Goal: Task Accomplishment & Management: Use online tool/utility

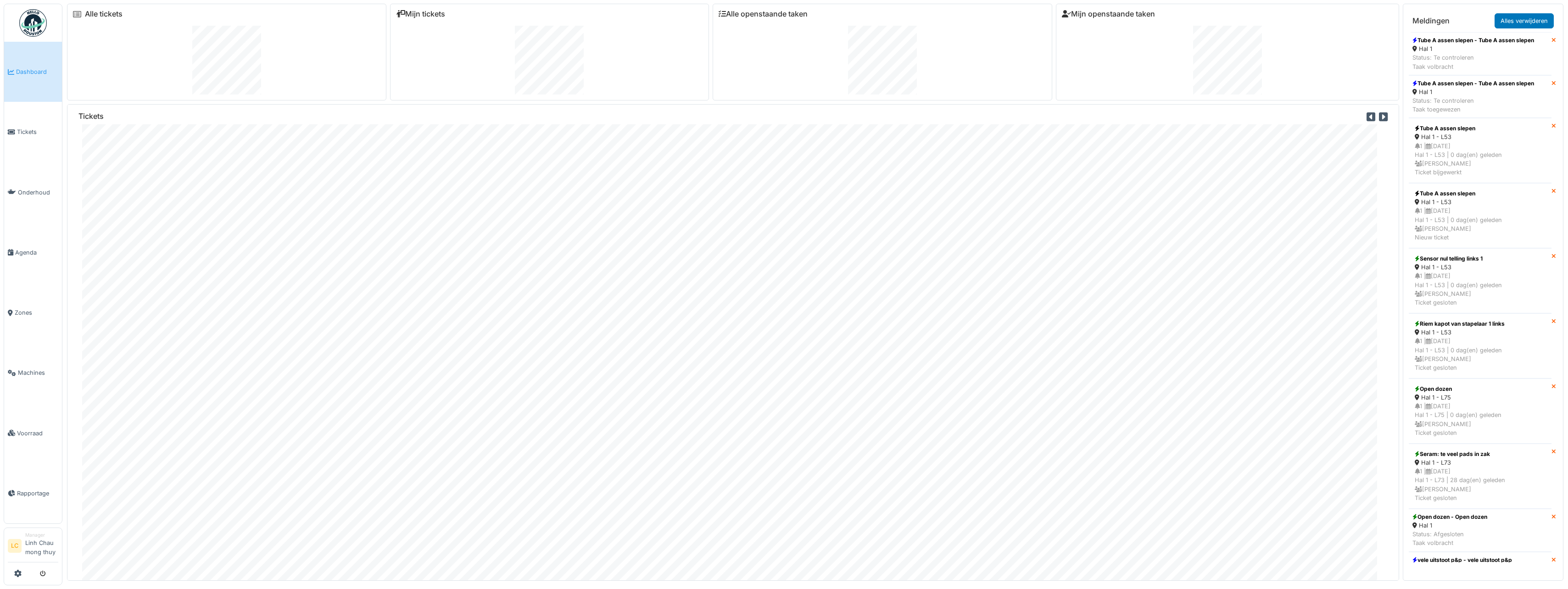
drag, startPoint x: 33, startPoint y: 27, endPoint x: 50, endPoint y: 25, distance: 17.1
click at [33, 27] on img at bounding box center [33, 23] width 28 height 27
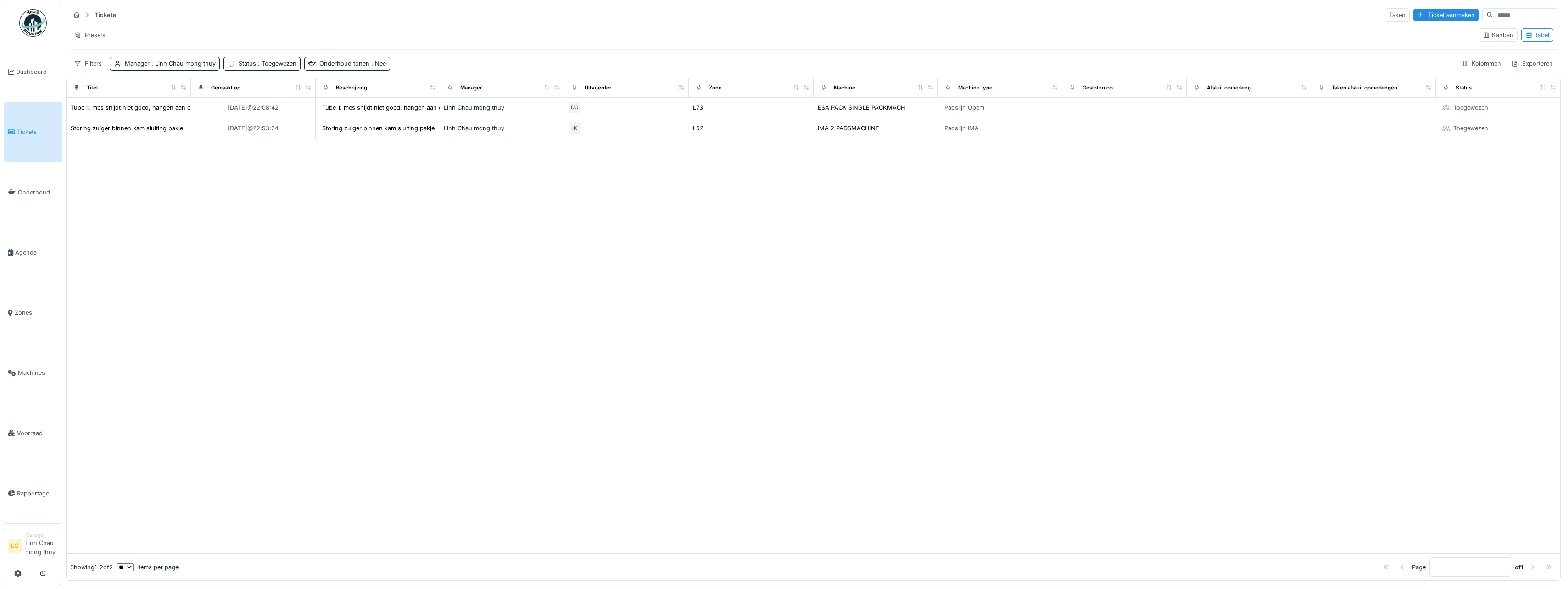
click at [193, 178] on div at bounding box center [813, 346] width 1493 height 415
click at [23, 252] on span "Agenda" at bounding box center [37, 252] width 43 height 9
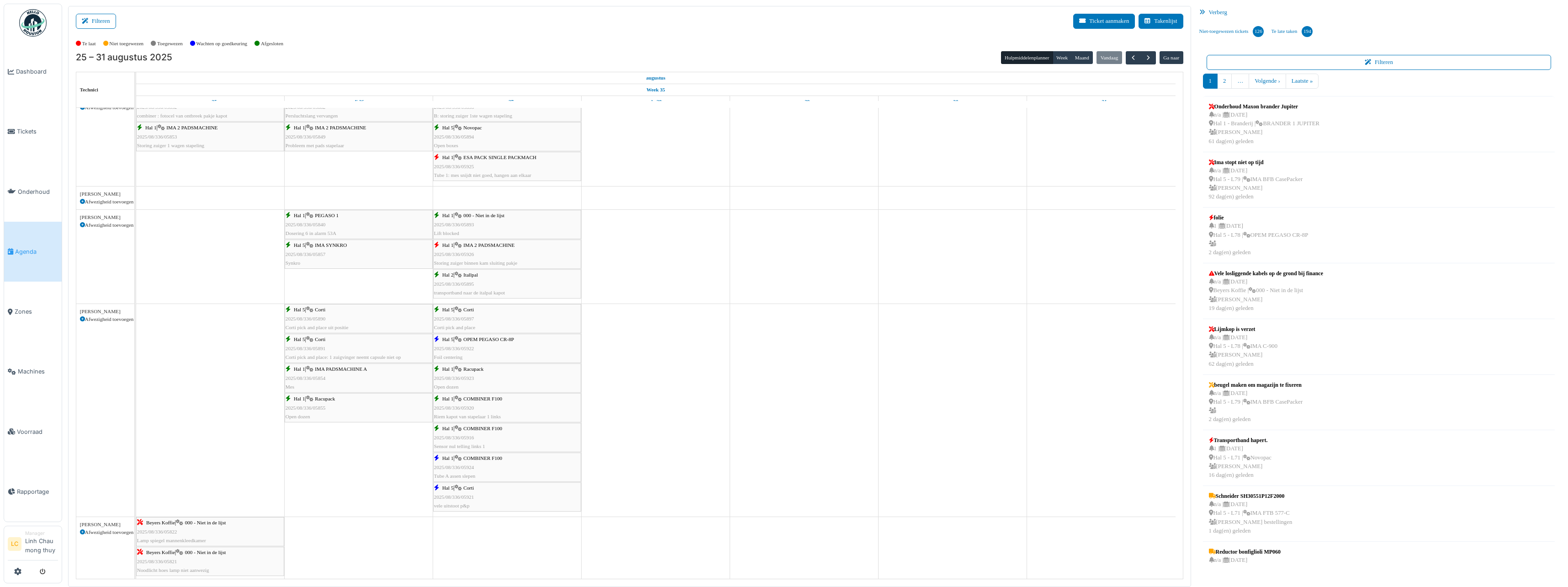
scroll to position [503, 0]
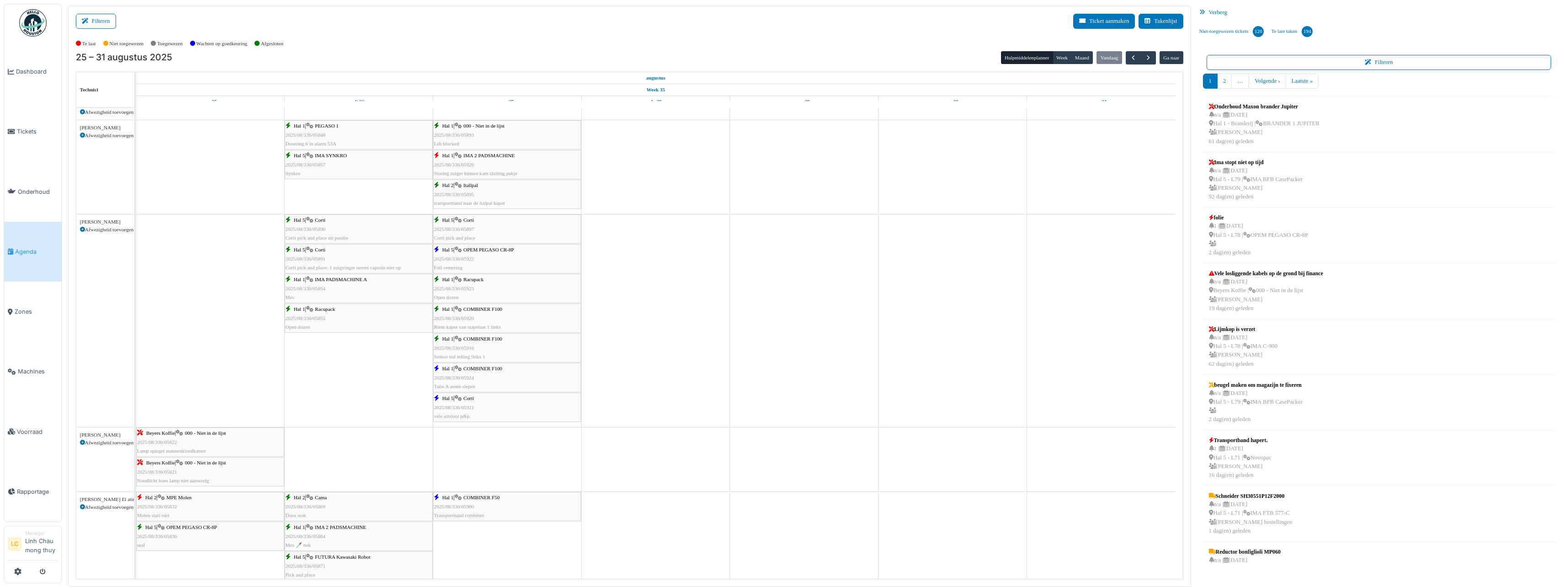
click at [481, 256] on div "Hal 5 | OPEM PEGASO CR-8P 2025/08/336/05922 Foil centering" at bounding box center [507, 259] width 146 height 27
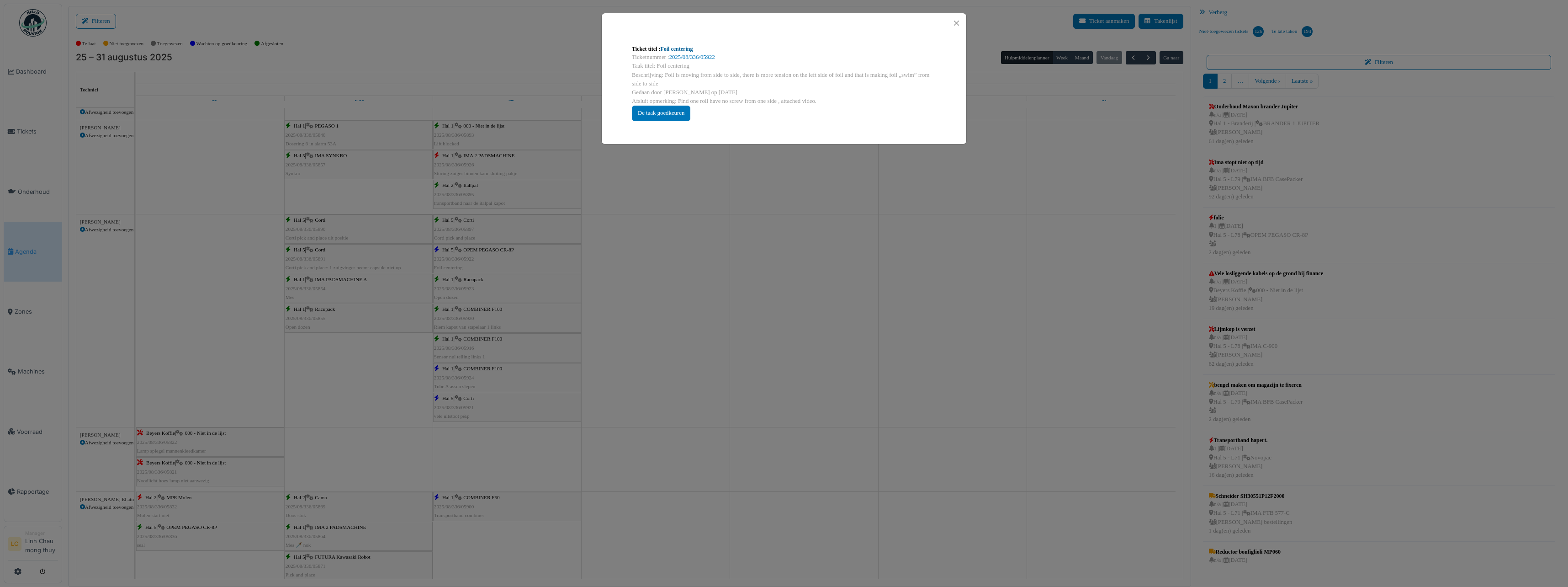
click at [681, 49] on link "Foil centering" at bounding box center [676, 49] width 32 height 7
click at [961, 23] on button "Close" at bounding box center [956, 23] width 12 height 12
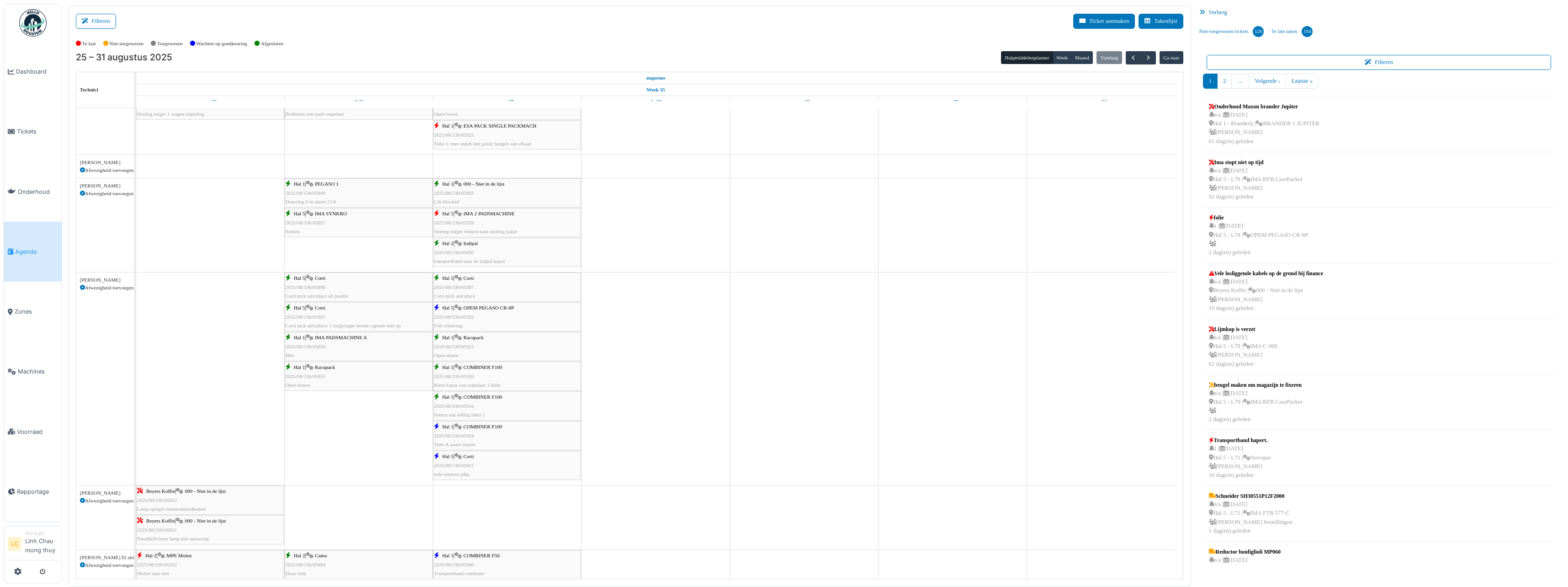
scroll to position [412, 0]
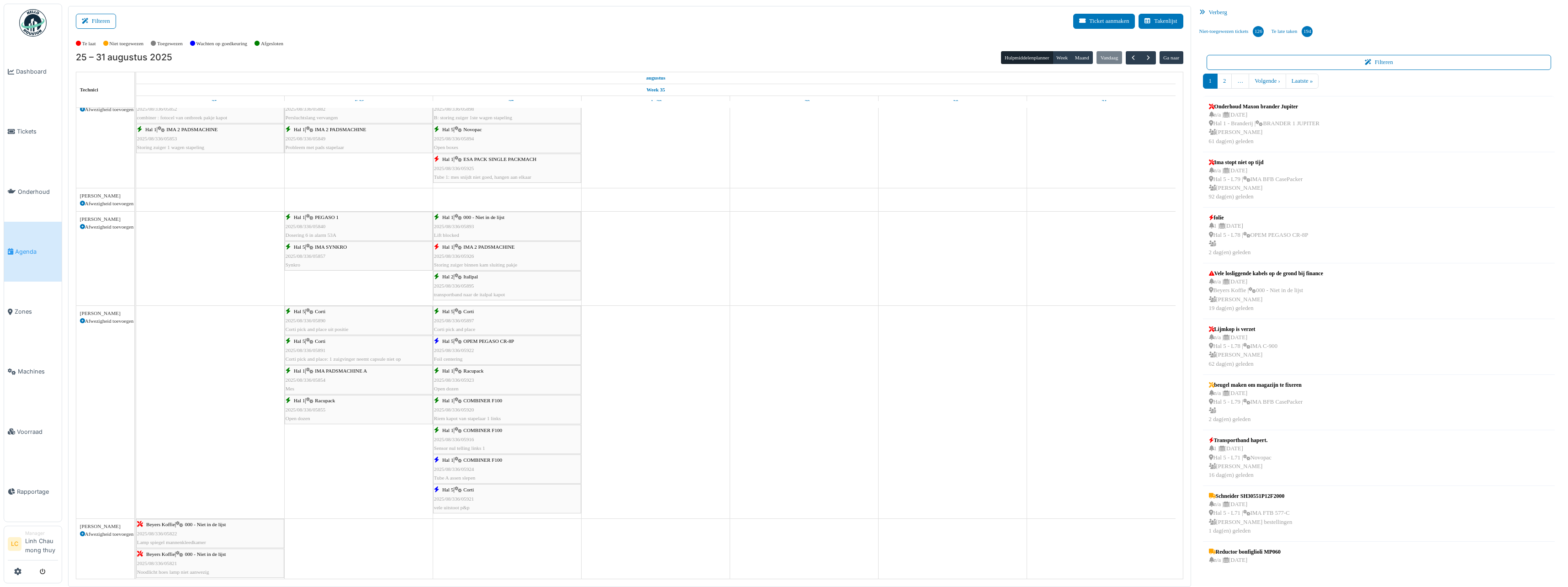
click at [36, 18] on img at bounding box center [33, 23] width 27 height 27
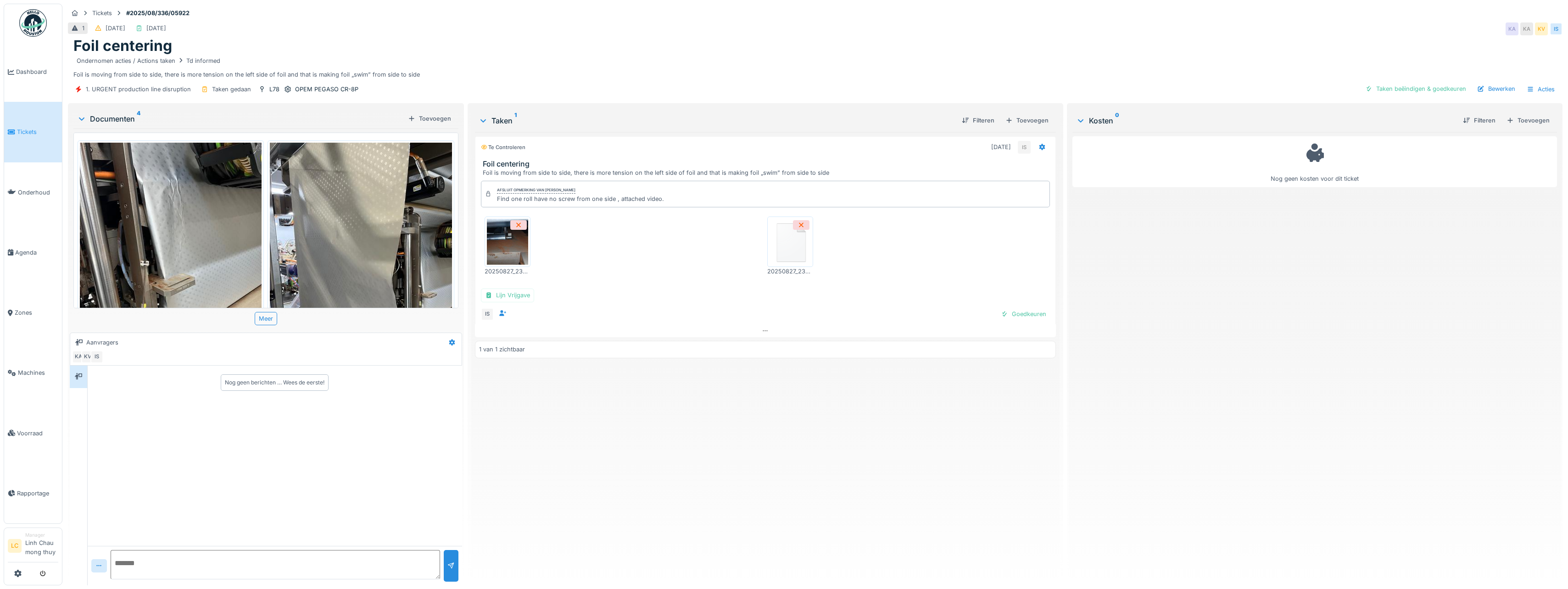
click at [293, 272] on img at bounding box center [360, 263] width 182 height 242
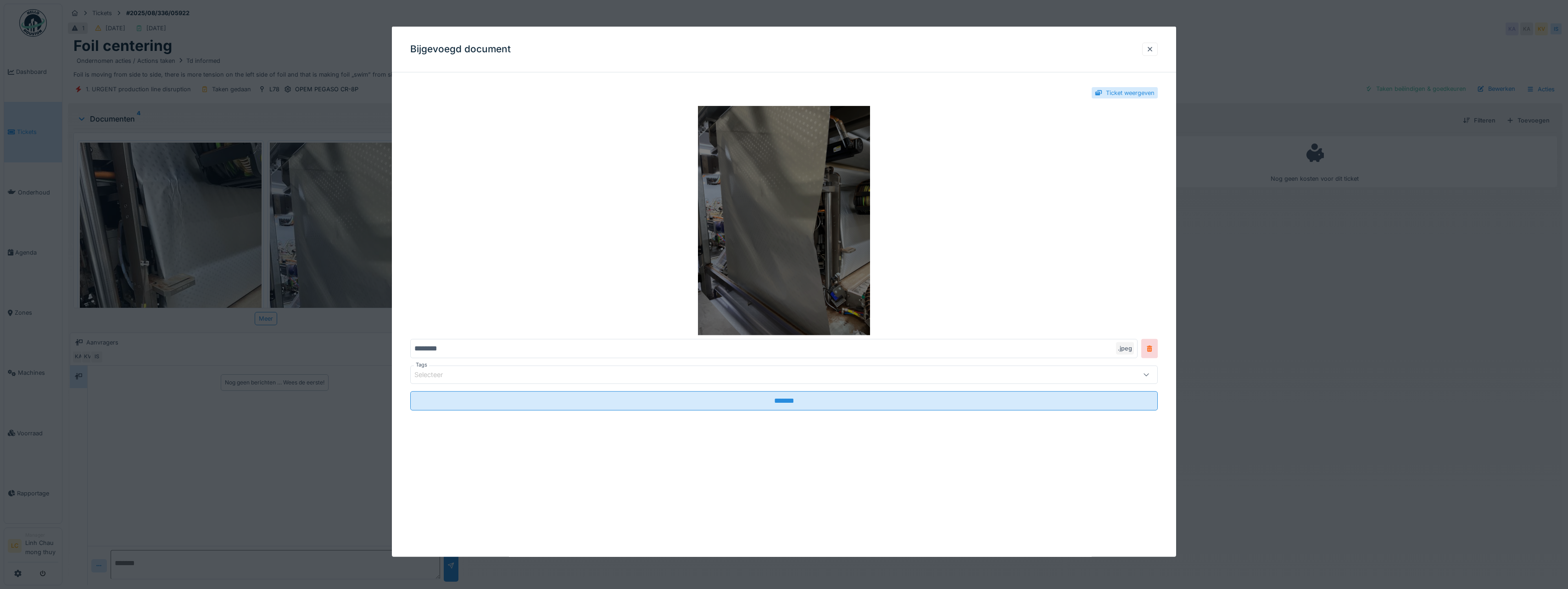
click at [827, 172] on img at bounding box center [784, 220] width 748 height 229
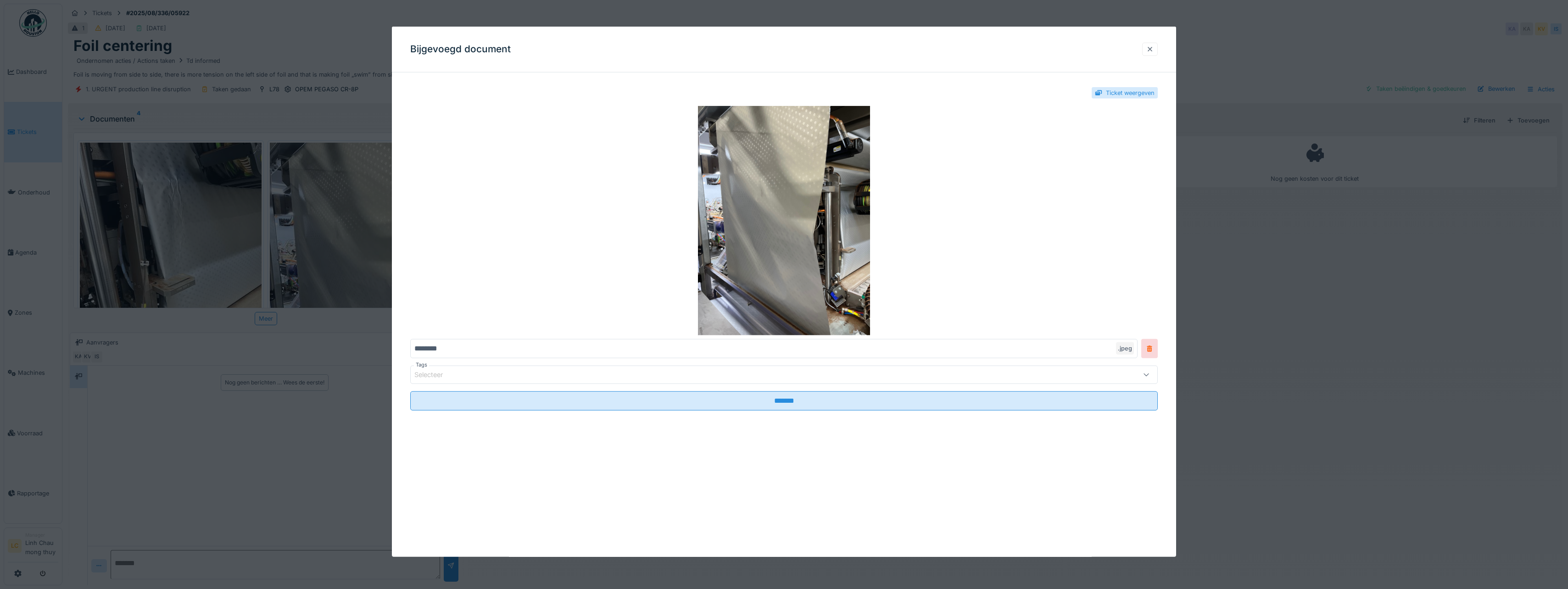
click at [1160, 53] on div "Bijgevoegd document" at bounding box center [784, 49] width 784 height 46
click at [1154, 53] on div at bounding box center [1150, 49] width 7 height 9
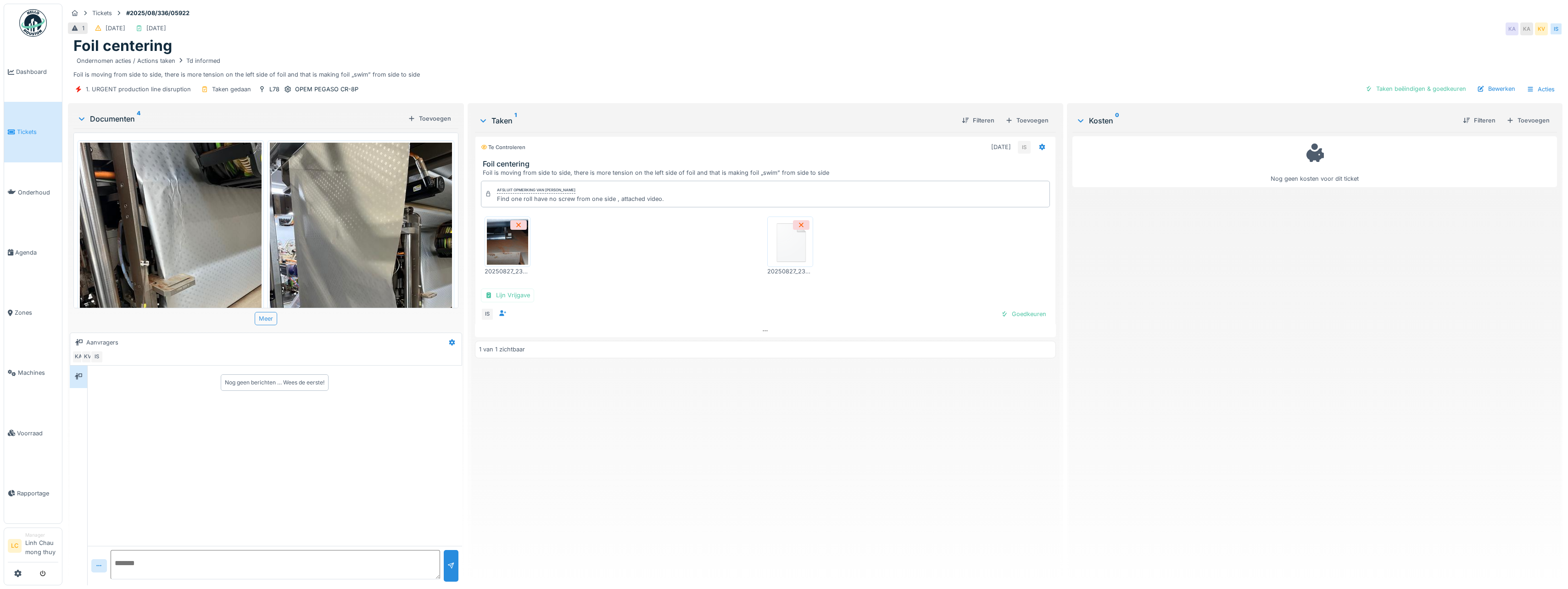
click at [265, 318] on div "Meer" at bounding box center [266, 318] width 23 height 13
click at [779, 242] on img at bounding box center [790, 241] width 42 height 46
click at [1500, 86] on div "Bewerken" at bounding box center [1496, 89] width 45 height 12
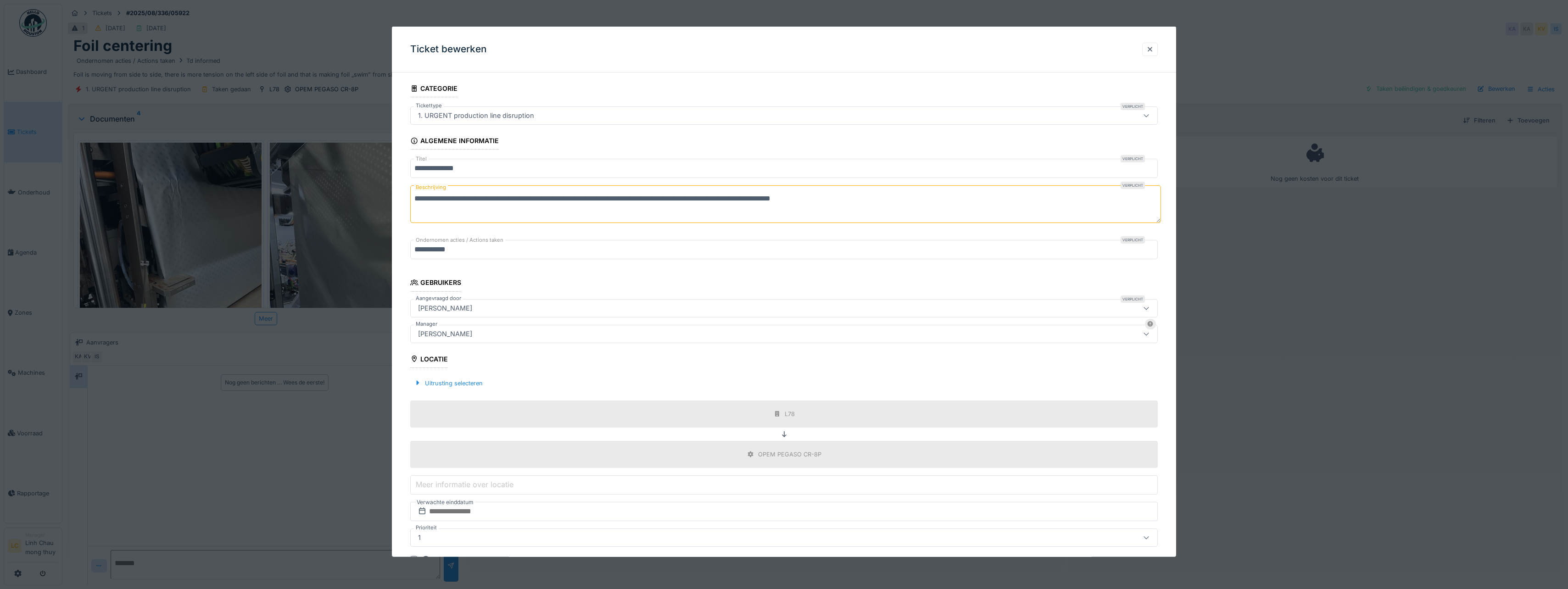
click at [463, 337] on div "Kelly Van remoortere" at bounding box center [445, 333] width 62 height 10
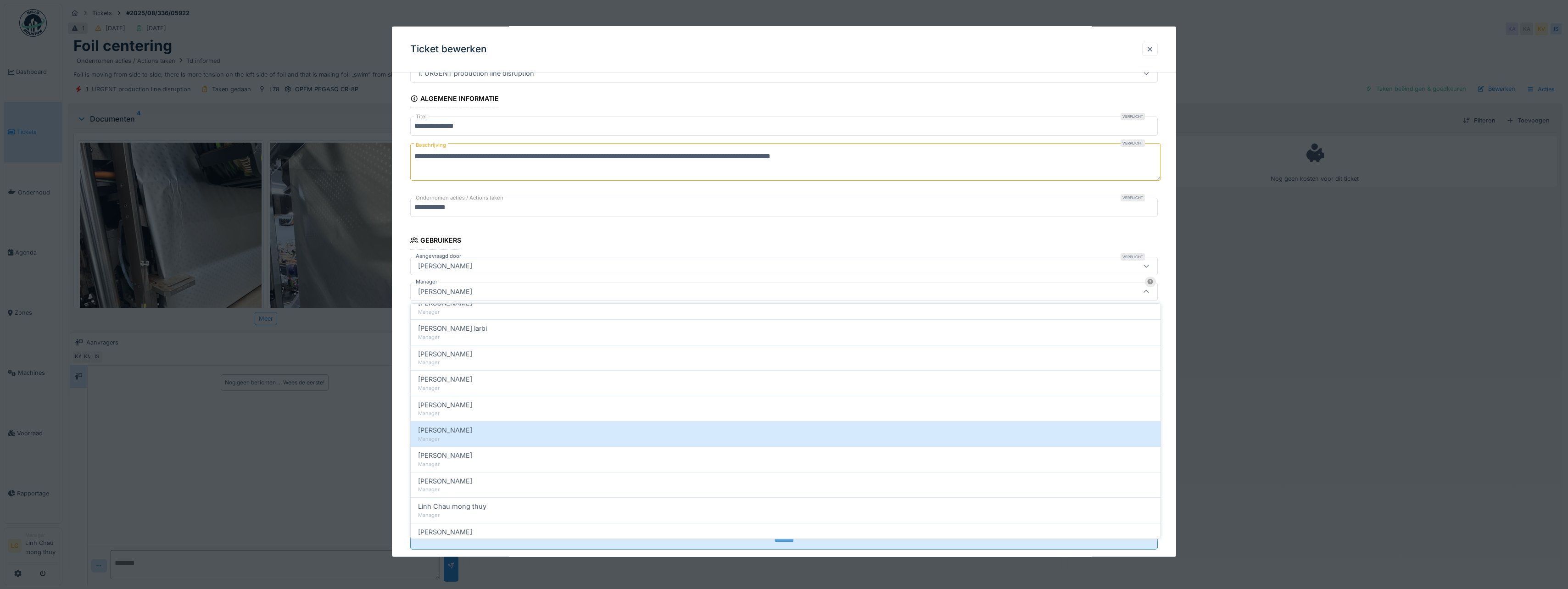
scroll to position [229, 0]
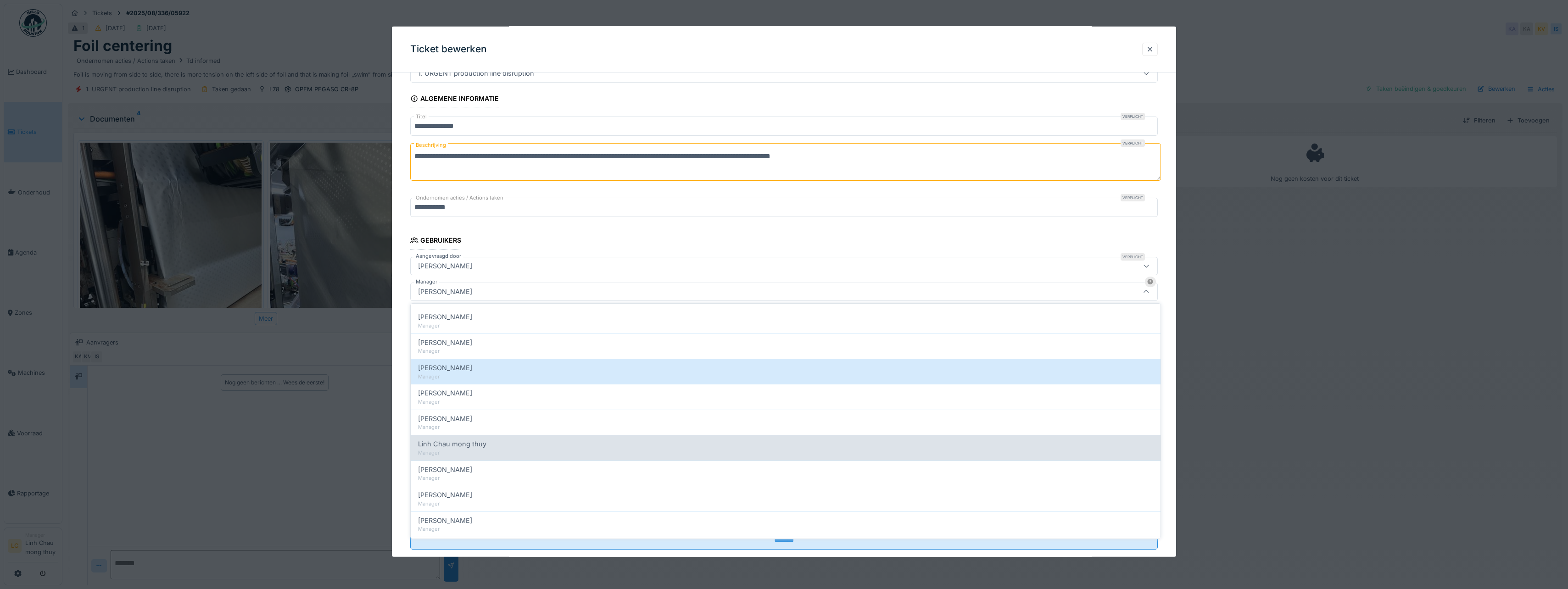
click at [474, 449] on div "Manager" at bounding box center [786, 453] width 735 height 8
type input "****"
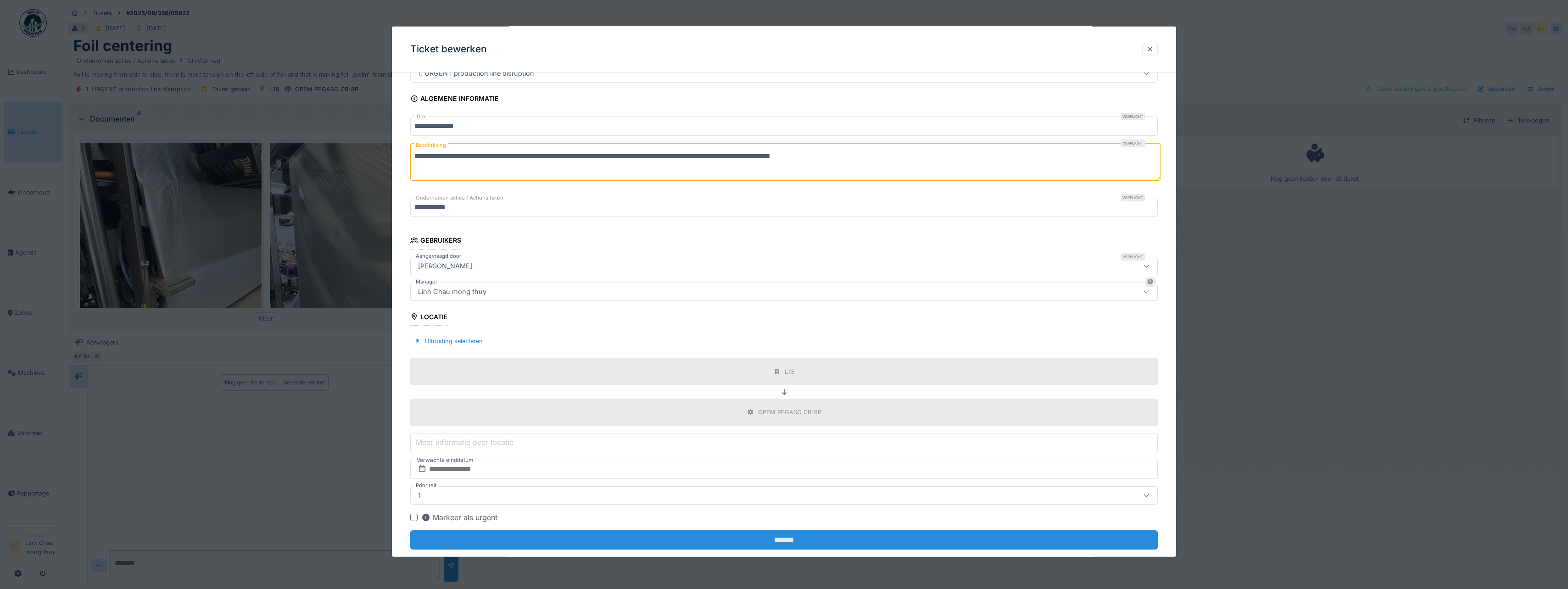
click at [600, 536] on input "*******" at bounding box center [784, 540] width 748 height 20
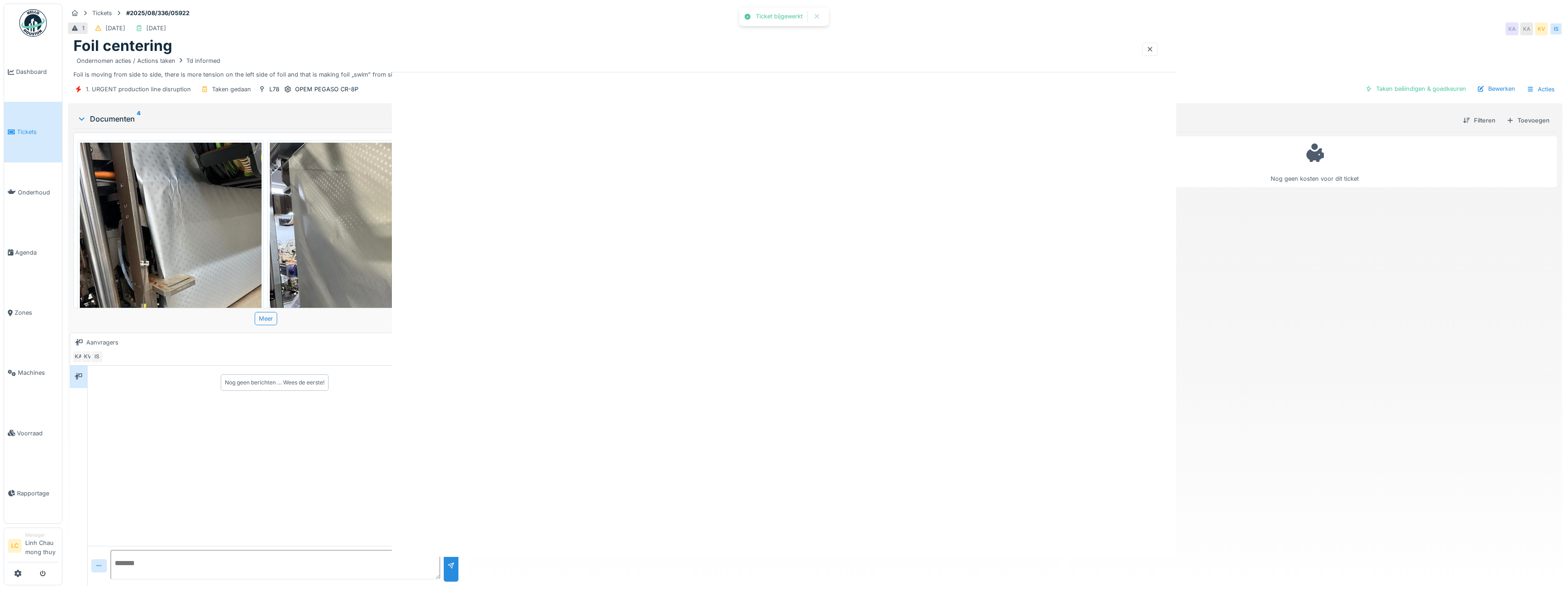
scroll to position [0, 0]
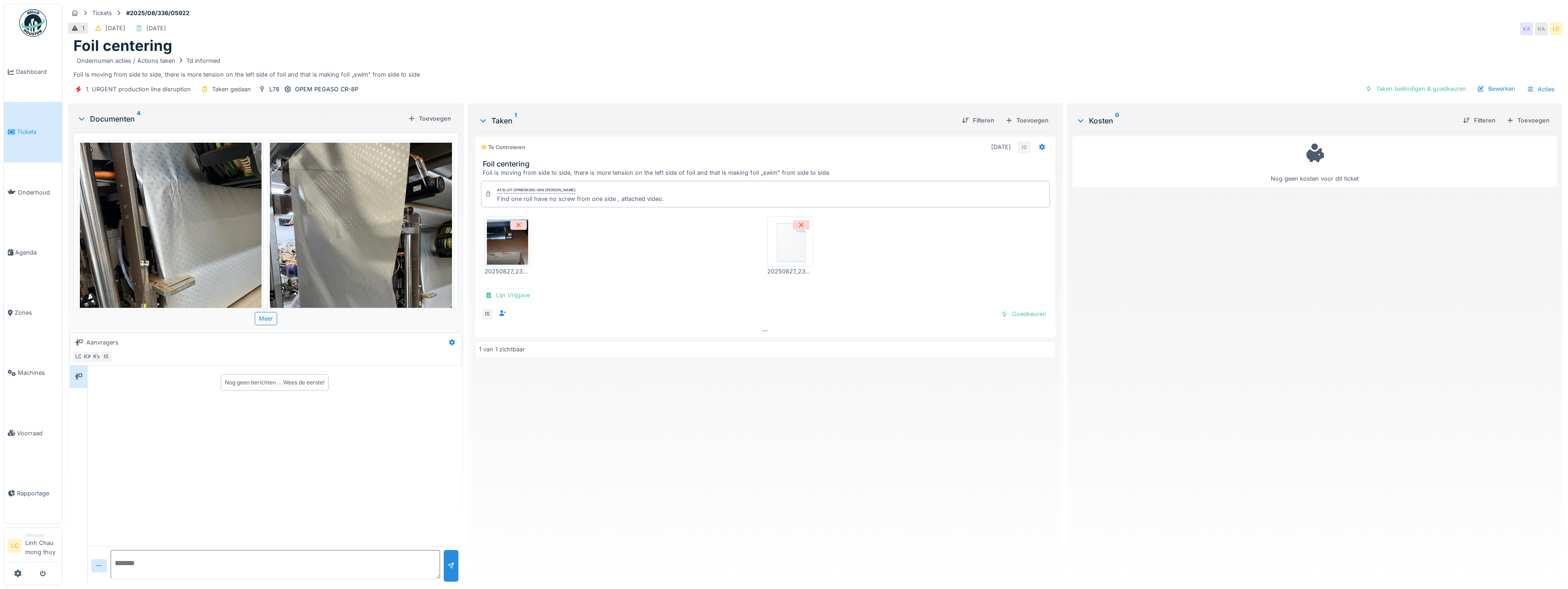
click at [719, 405] on div "Te controleren 27-8-2025 IS Foil centering Foil is moving from side to side, th…" at bounding box center [765, 355] width 581 height 446
click at [497, 200] on div "Find one roll have no screw from one side , attached video." at bounding box center [580, 199] width 167 height 9
drag, startPoint x: 496, startPoint y: 200, endPoint x: 646, endPoint y: 210, distance: 150.3
click at [646, 210] on div "Afsluit opmerking van Ismail Sewilam Find one roll have no screw from one side …" at bounding box center [765, 251] width 581 height 147
click at [612, 259] on div "20250827_235914.jpg 20250827_235921.mp4" at bounding box center [765, 246] width 569 height 74
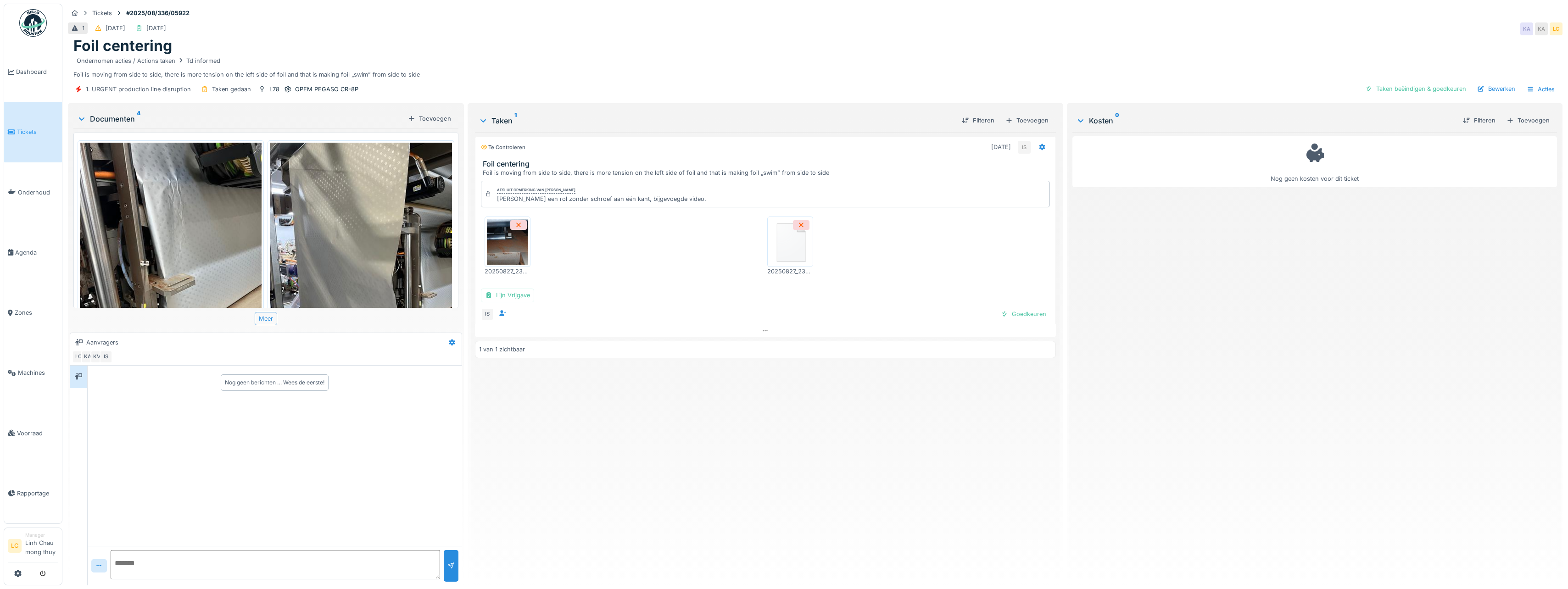
click at [597, 231] on div "20250827_235914.jpg 20250827_235921.mp4" at bounding box center [765, 246] width 569 height 74
click at [1400, 86] on div "Taken beëindigen & goedkeuren" at bounding box center [1415, 89] width 108 height 12
drag, startPoint x: 493, startPoint y: 192, endPoint x: 665, endPoint y: 191, distance: 172.0
click at [665, 191] on div "Afsluit opmerking van Ismail Sewilam Zoek een rol zonder schroef aan één kant, …" at bounding box center [765, 185] width 569 height 27
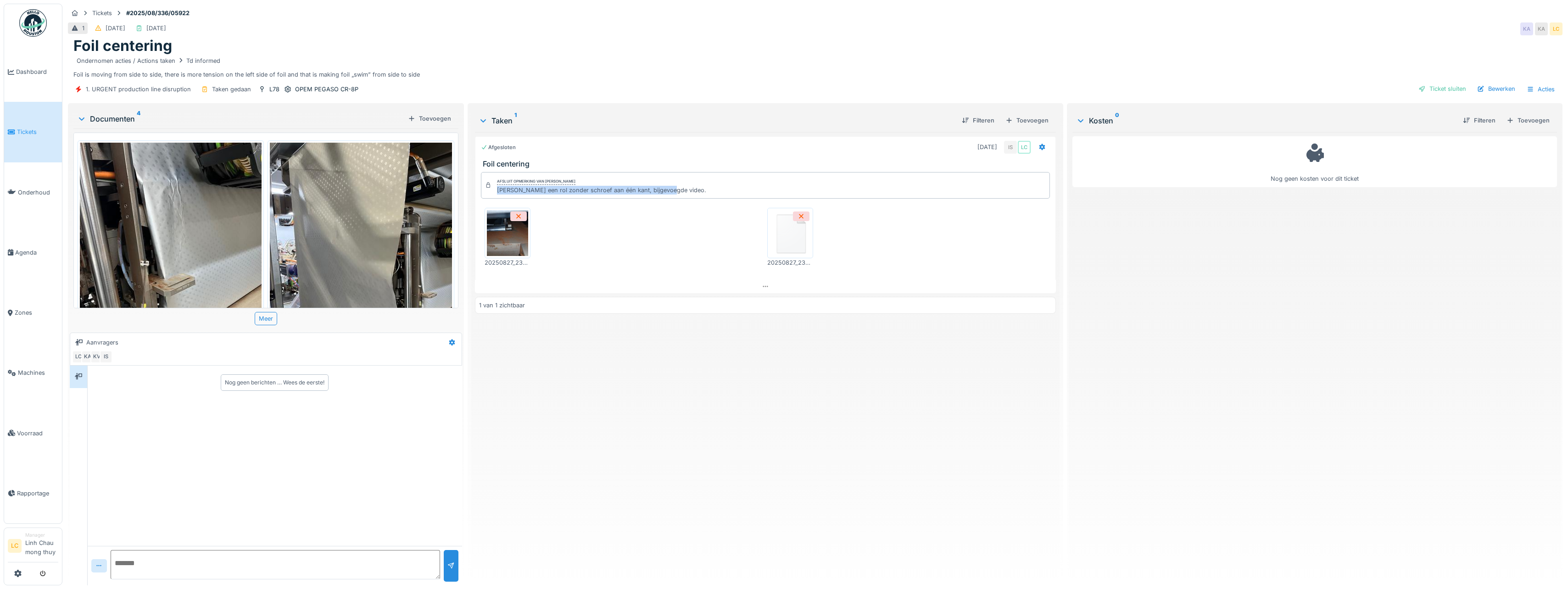
copy div "Zoek een rol zonder schroef aan één kant, bijgevoegde video"
click at [1418, 84] on div "Ticket sluiten" at bounding box center [1442, 89] width 55 height 12
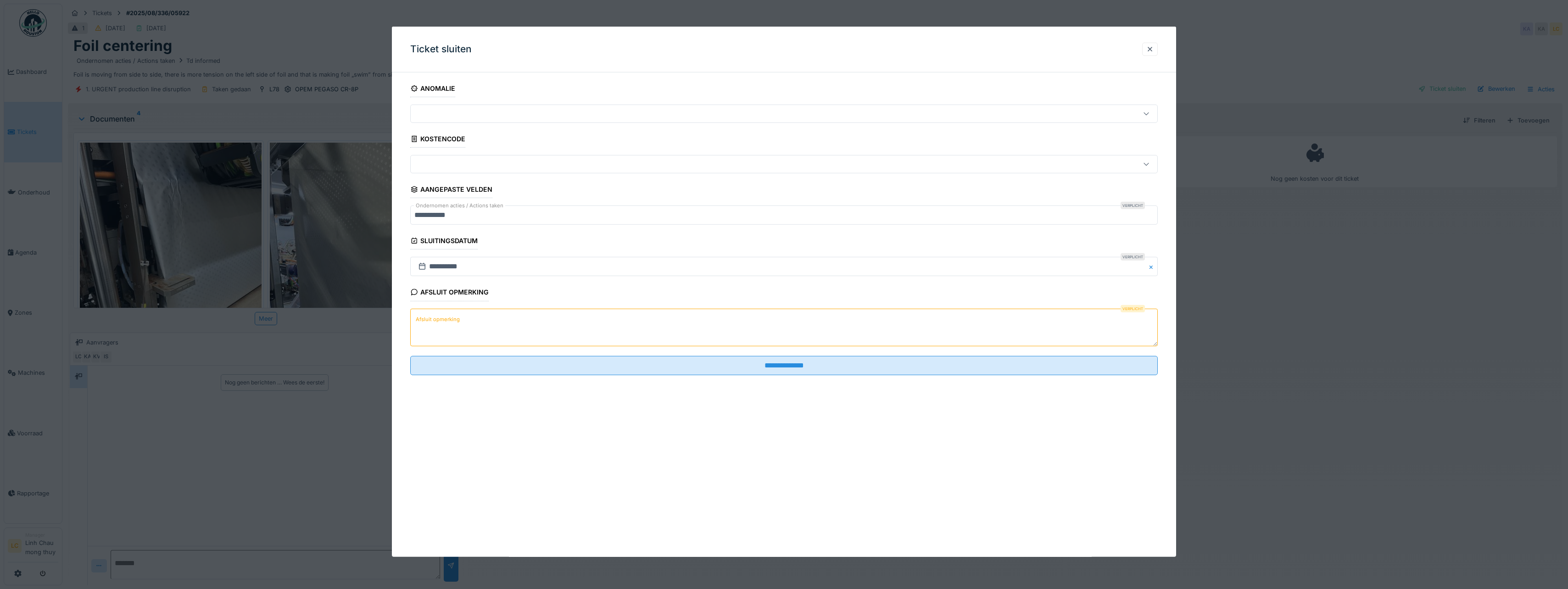
click at [793, 323] on textarea "Afsluit opmerking" at bounding box center [784, 327] width 748 height 38
paste textarea "**********"
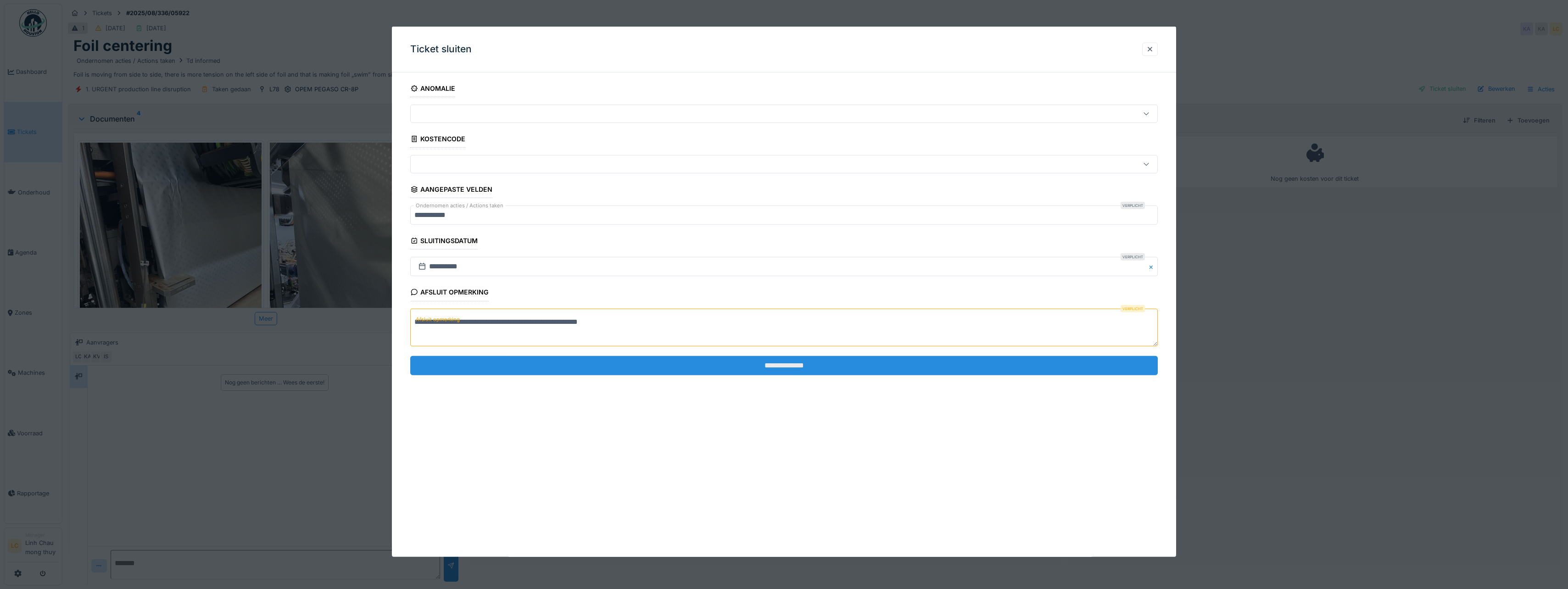
type textarea "**********"
click at [827, 370] on input "**********" at bounding box center [784, 365] width 748 height 20
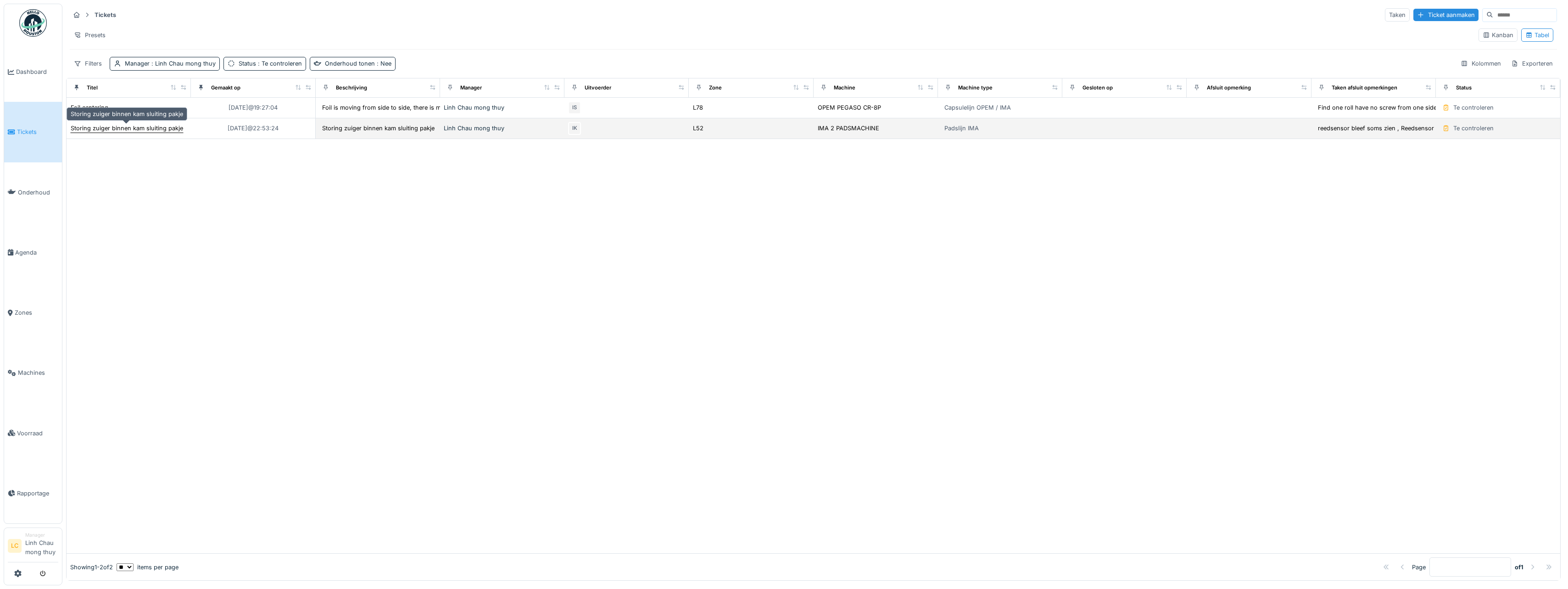
click at [174, 124] on div "Storing zuiger binnen kam sluiting pakje" at bounding box center [127, 128] width 112 height 9
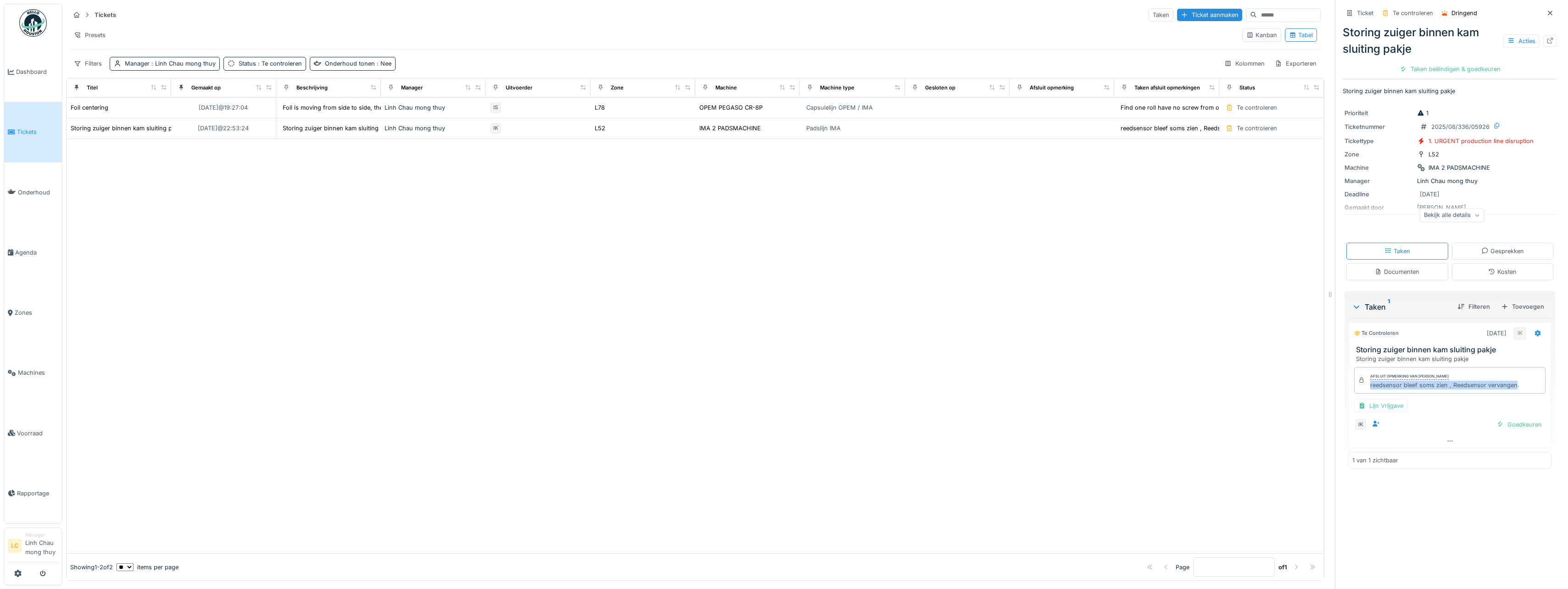
drag, startPoint x: 1364, startPoint y: 388, endPoint x: 1509, endPoint y: 387, distance: 145.0
click at [1509, 387] on div "reedsensor bleef soms zien , Reedsensor vervangen." at bounding box center [1445, 385] width 149 height 9
copy div "reedsensor bleef soms zien , Reedsensor vervangen"
click at [1482, 69] on div "Taken beëindigen & goedkeuren" at bounding box center [1449, 69] width 108 height 12
click at [1451, 68] on div "Ticket sluiten" at bounding box center [1450, 69] width 55 height 12
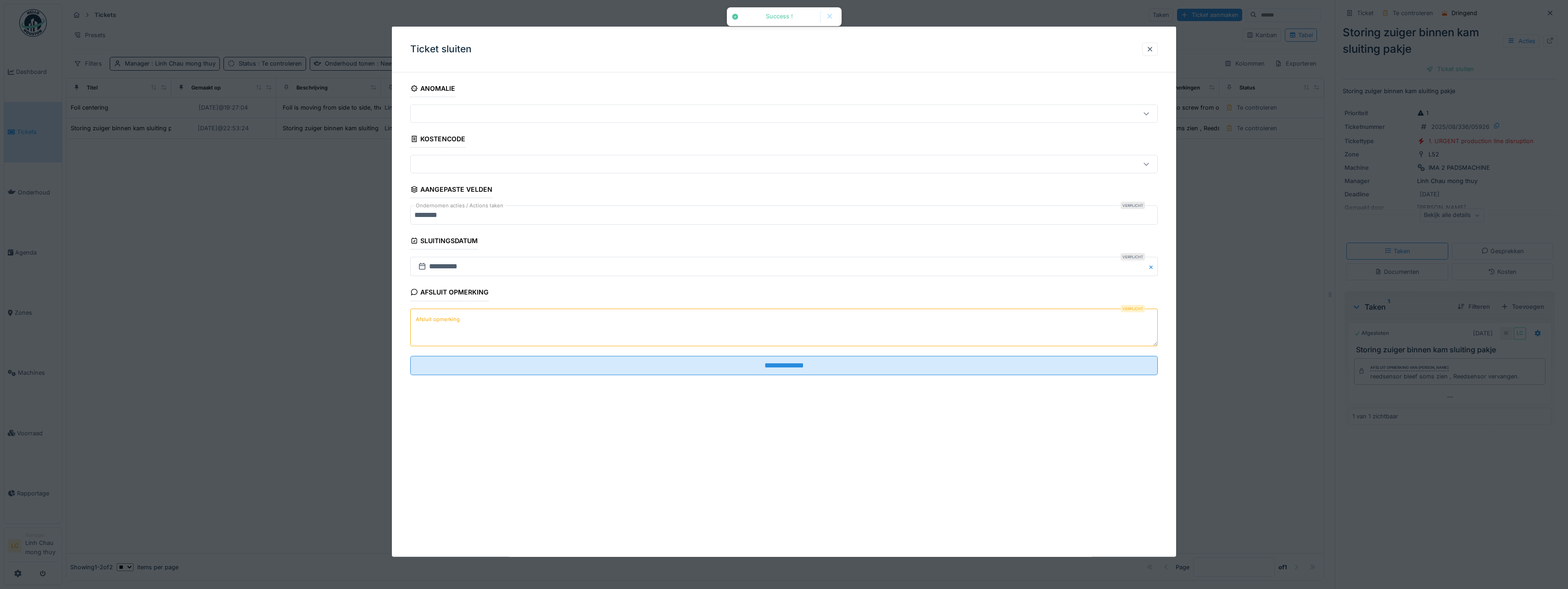
click at [779, 335] on textarea "Afsluit opmerking" at bounding box center [784, 327] width 748 height 38
paste textarea "**********"
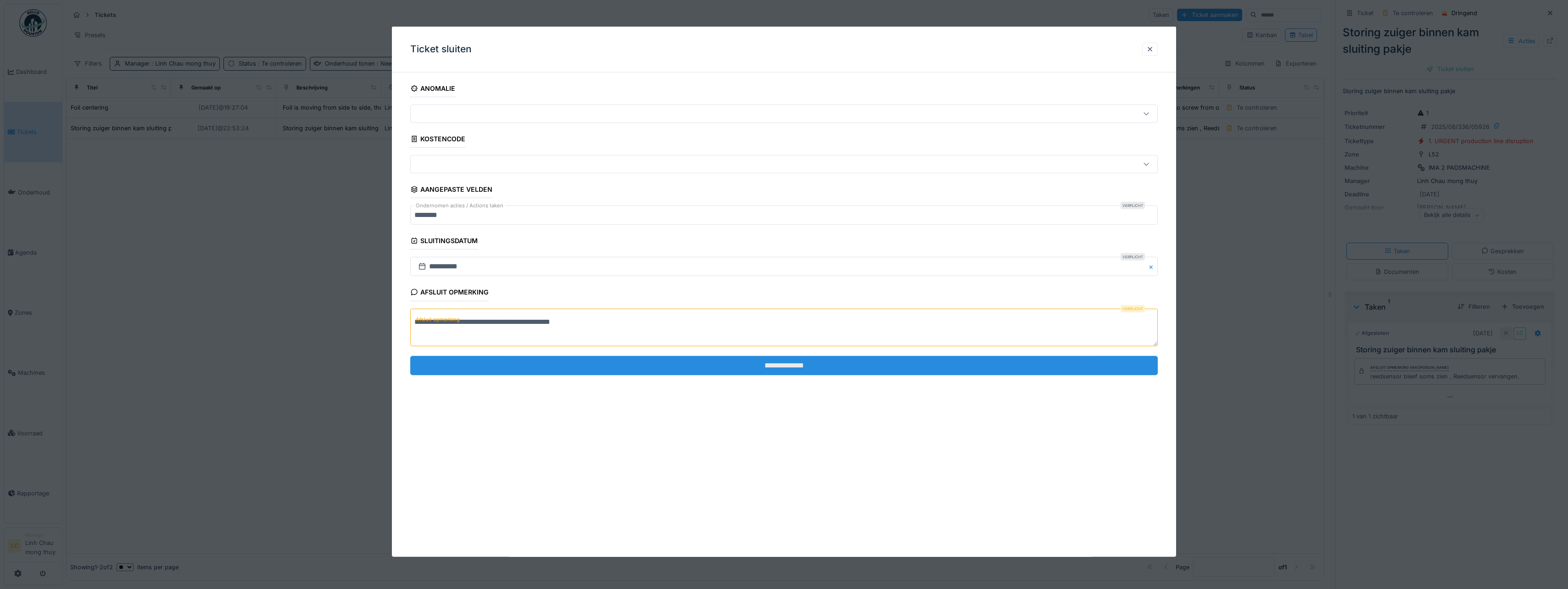
type textarea "**********"
click at [822, 371] on input "**********" at bounding box center [784, 365] width 748 height 20
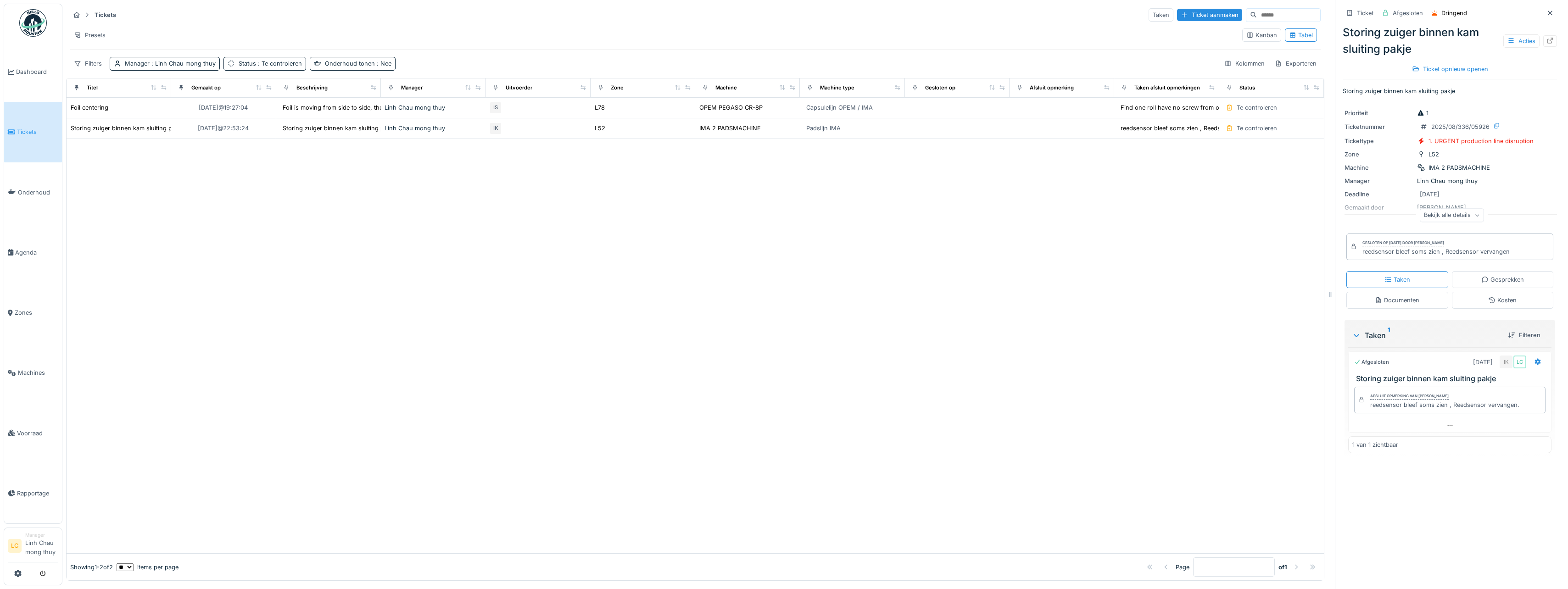
drag, startPoint x: 25, startPoint y: 24, endPoint x: 31, endPoint y: 23, distance: 6.1
click at [25, 24] on img at bounding box center [33, 23] width 28 height 27
